Goal: Information Seeking & Learning: Understand process/instructions

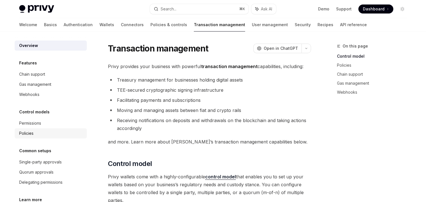
click at [53, 133] on div "Policies" at bounding box center [51, 133] width 64 height 7
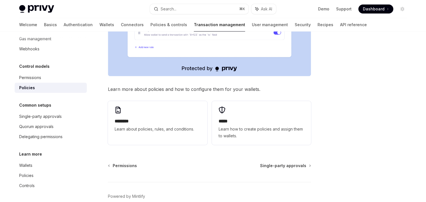
scroll to position [285, 0]
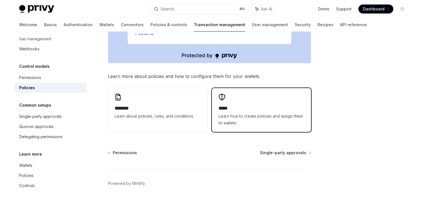
click at [215, 94] on div "***** Learn how to create policies and assign them to wallets." at bounding box center [261, 110] width 99 height 44
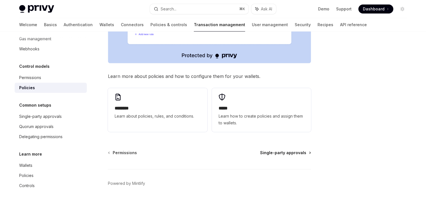
click at [266, 150] on span "Single-party approvals" at bounding box center [283, 153] width 46 height 6
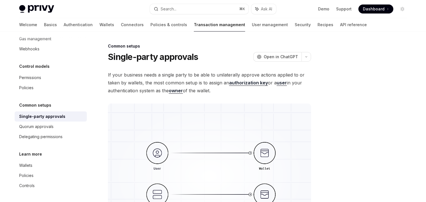
drag, startPoint x: 108, startPoint y: 46, endPoint x: 226, endPoint y: 89, distance: 125.9
click at [226, 89] on span "If your business needs a single party to be able to unilaterally approve action…" at bounding box center [209, 83] width 203 height 24
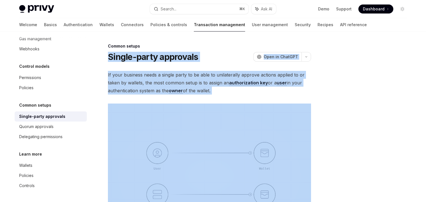
drag, startPoint x: 108, startPoint y: 56, endPoint x: 221, endPoint y: 96, distance: 119.8
copy div "Single-party approvals OpenAI Open in ChatGPT OpenAI Open in ChatGPT If your bu…"
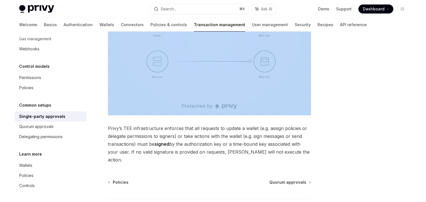
scroll to position [171, 0]
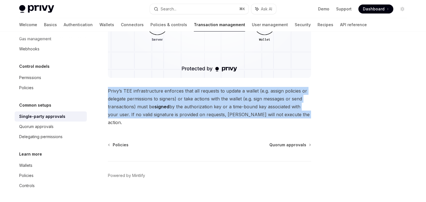
drag, startPoint x: 107, startPoint y: 91, endPoint x: 314, endPoint y: 114, distance: 208.8
click at [314, 114] on div "Common setups Single-party approvals OpenAI Open in ChatGPT OpenAI Open in Chat…" at bounding box center [213, 36] width 397 height 350
copy span "Privy’s TEE infrastructure enforces that all requests to update a wallet (e.g. …"
click at [276, 142] on span "Quorum approvals" at bounding box center [288, 145] width 37 height 6
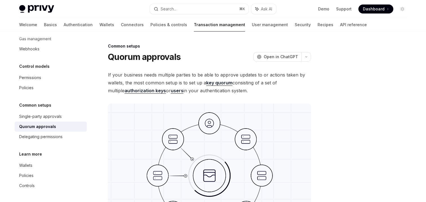
drag, startPoint x: 109, startPoint y: 57, endPoint x: 238, endPoint y: 92, distance: 134.0
copy div "Quorum approvals OpenAI Open in ChatGPT OpenAI Open in ChatGPT If your business…"
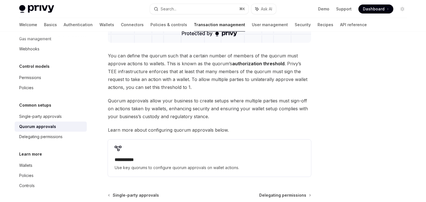
scroll to position [207, 0]
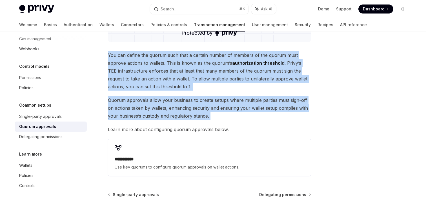
drag, startPoint x: 107, startPoint y: 54, endPoint x: 228, endPoint y: 125, distance: 139.5
click at [228, 125] on div "**********" at bounding box center [156, 48] width 311 height 424
copy div "You can define the quorum such that a certain number of members of the quorum m…"
click at [63, 134] on div "Delegating permissions" at bounding box center [51, 137] width 64 height 7
type textarea "*"
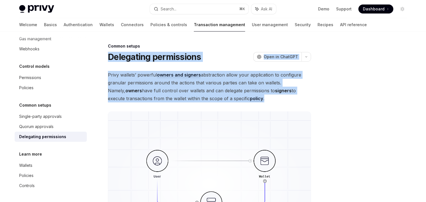
drag, startPoint x: 108, startPoint y: 60, endPoint x: 247, endPoint y: 99, distance: 144.4
copy div "Delegating permissions OpenAI Open in ChatGPT OpenAI Open in ChatGPT Privy wall…"
click at [121, 87] on span "Privy wallets’ powerful owners and signers abstraction allow your application t…" at bounding box center [209, 87] width 203 height 32
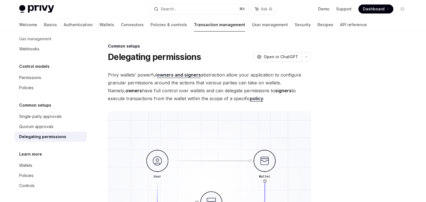
drag, startPoint x: 107, startPoint y: 73, endPoint x: 262, endPoint y: 101, distance: 157.0
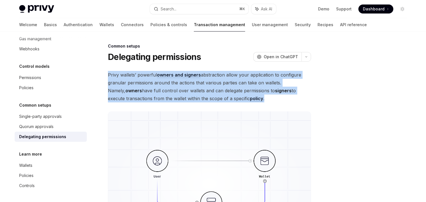
drag, startPoint x: 251, startPoint y: 100, endPoint x: 107, endPoint y: 77, distance: 145.6
copy span "Privy wallets’ powerful owners and signers abstraction allow your application t…"
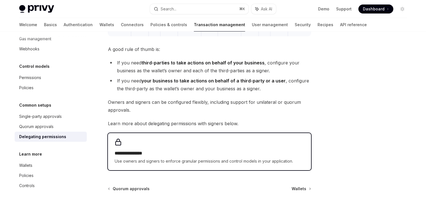
scroll to position [214, 0]
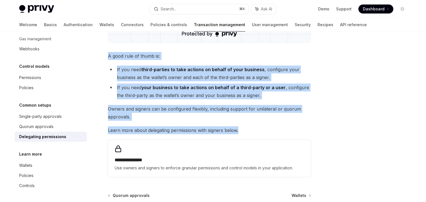
drag, startPoint x: 106, startPoint y: 56, endPoint x: 280, endPoint y: 130, distance: 188.7
click at [280, 130] on div "**********" at bounding box center [156, 45] width 311 height 432
copy div "A good rule of thumb is: If you need third-parties to take actions on behalf of…"
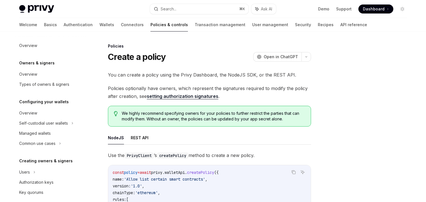
scroll to position [195, 0]
